Goal: Task Accomplishment & Management: Use online tool/utility

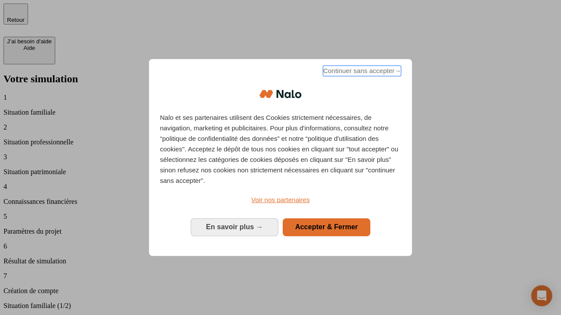
click at [361, 72] on span "Continuer sans accepter →" at bounding box center [362, 71] width 78 height 11
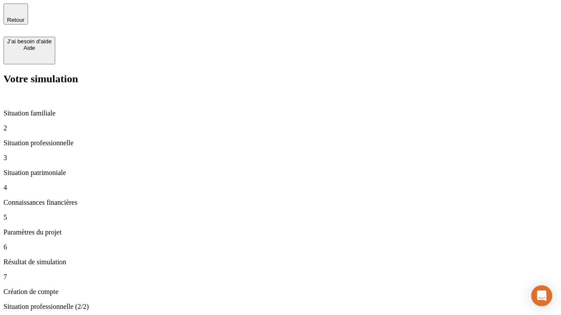
type input "70 000"
type input "1 000"
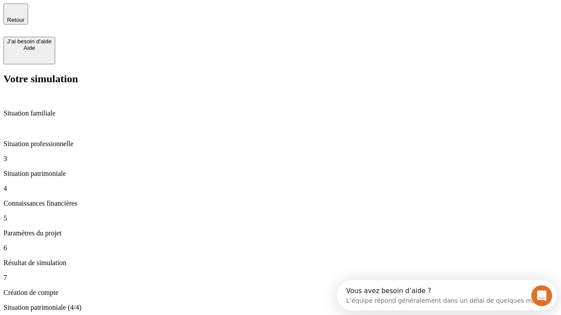
type input "800"
type input "6"
type input "400"
type input "3"
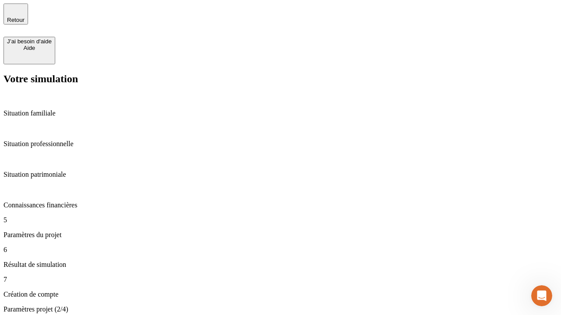
type input "35"
type input "500"
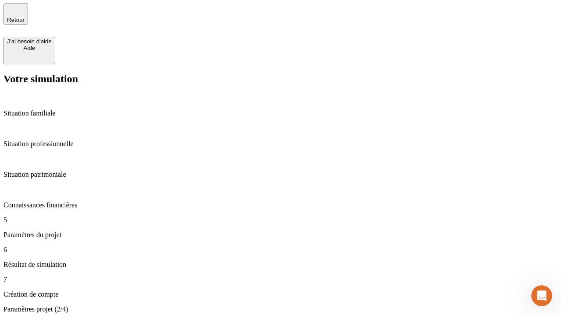
type input "640"
